Goal: Task Accomplishment & Management: Use online tool/utility

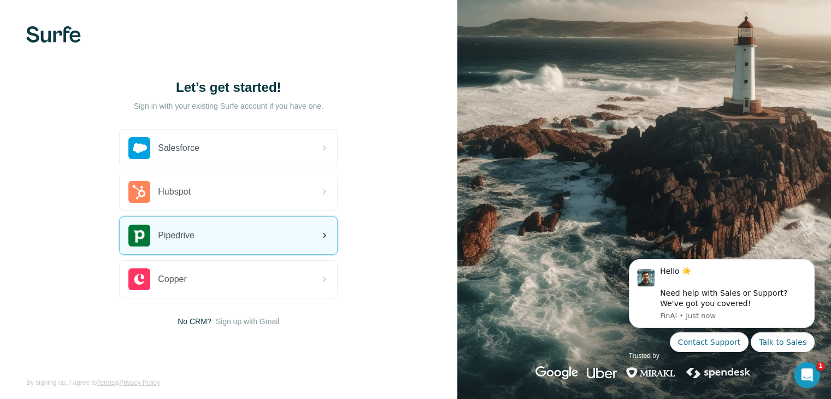
click at [225, 225] on div "Pipedrive" at bounding box center [228, 235] width 217 height 37
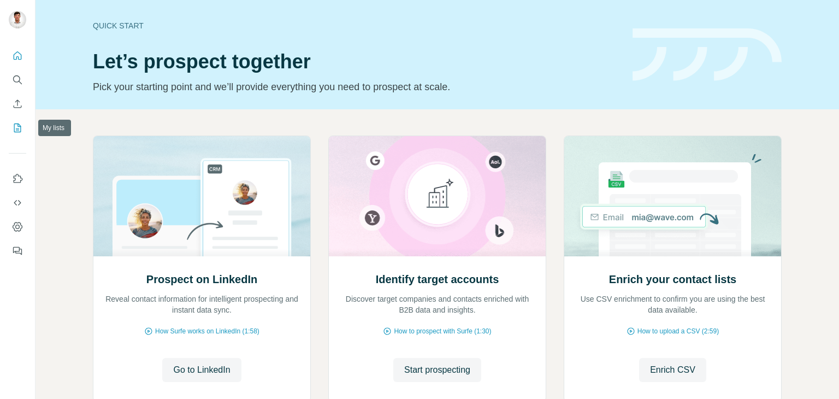
click at [21, 128] on icon "My lists" at bounding box center [17, 127] width 7 height 9
